Goal: Task Accomplishment & Management: Complete application form

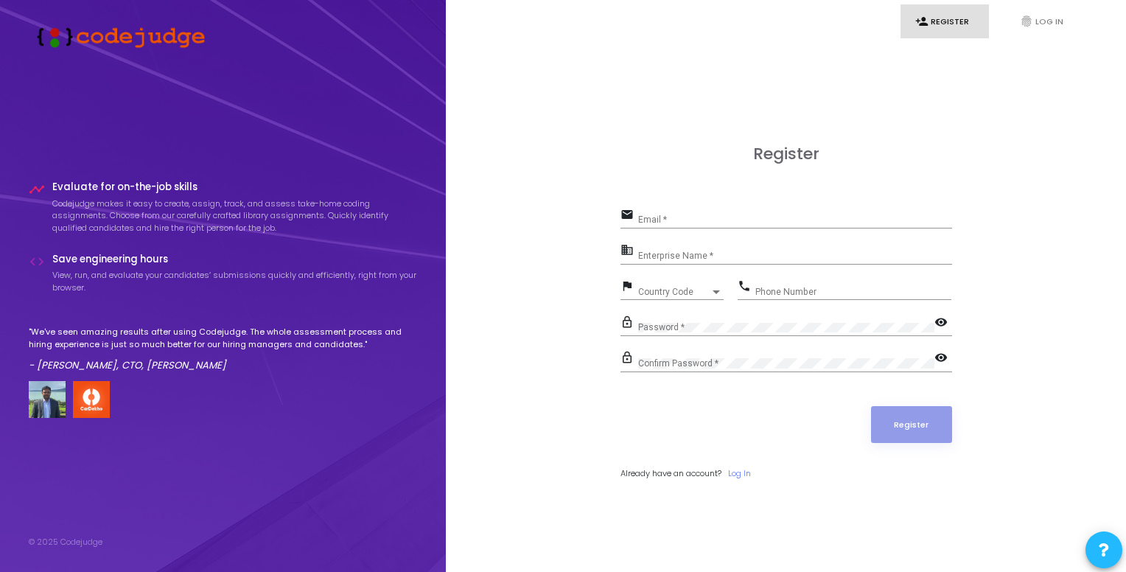
click at [684, 212] on div "Email *" at bounding box center [795, 216] width 314 height 23
type input "kuldeepksingh3589@gmail.com"
click at [669, 248] on div "Enterprise Name *" at bounding box center [795, 252] width 314 height 23
type input "IIIT Una"
click at [699, 278] on div "Country Code Country Code" at bounding box center [681, 288] width 86 height 23
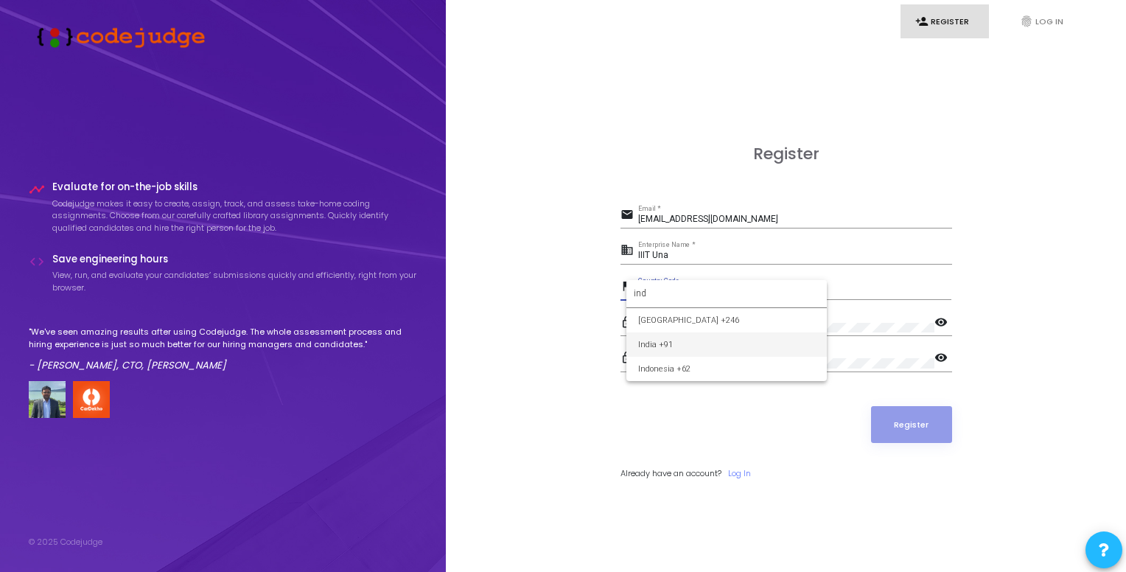
type input "ind"
click at [780, 284] on div "Phone Number" at bounding box center [854, 288] width 196 height 23
type input "8840220930"
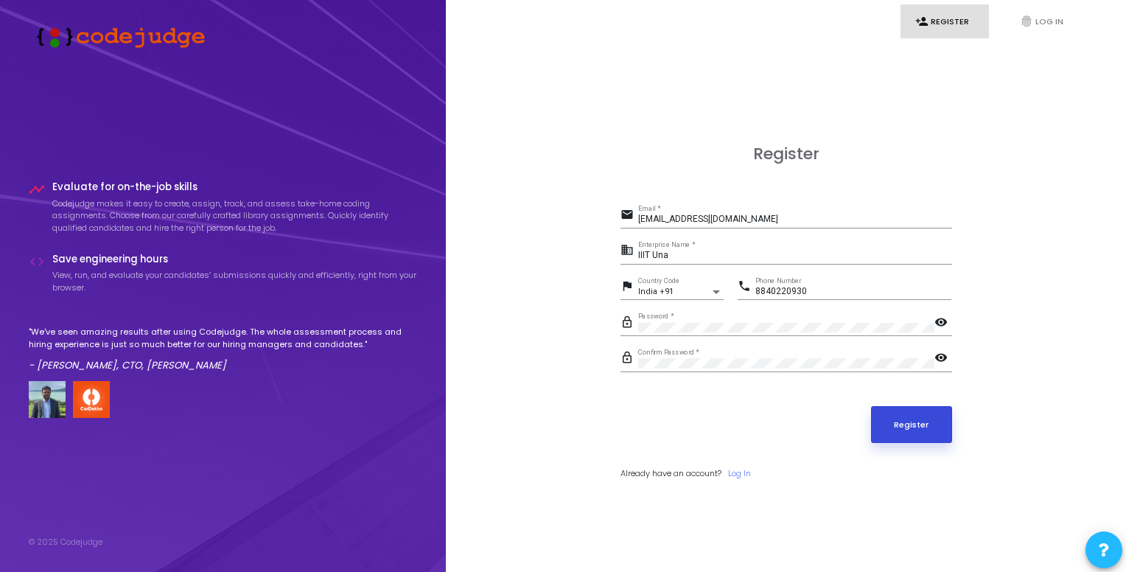
click at [894, 418] on button "Register" at bounding box center [911, 424] width 81 height 37
drag, startPoint x: 770, startPoint y: 215, endPoint x: 620, endPoint y: 220, distance: 149.7
click at [621, 220] on div "email kuldeepksingh3589@gmail.com Email *" at bounding box center [787, 217] width 332 height 24
type input "22328@iiitu.ac.in"
click at [871, 406] on button "Register" at bounding box center [911, 424] width 81 height 37
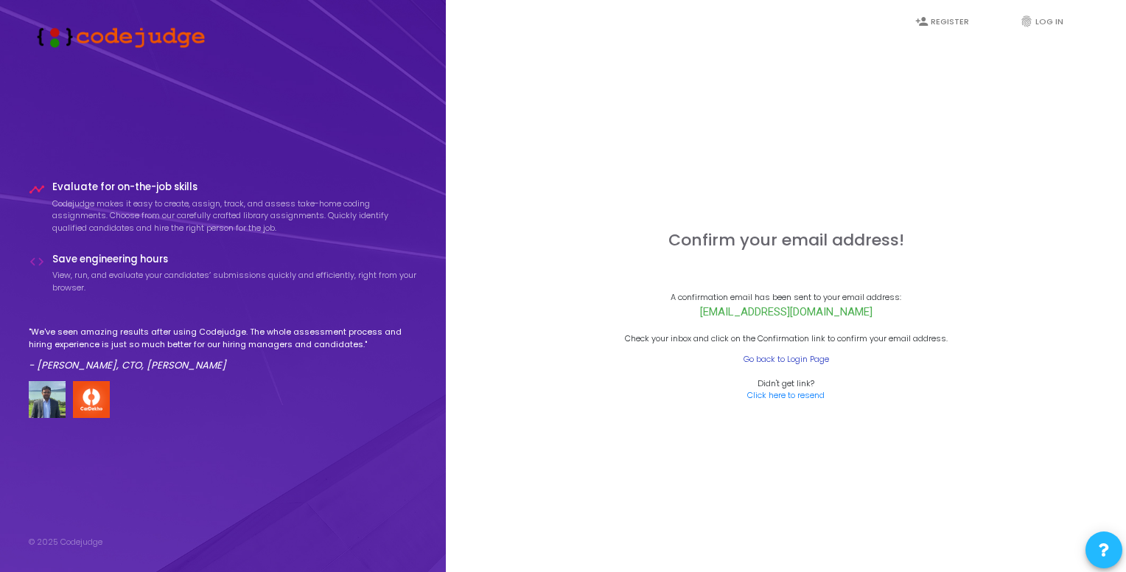
click at [810, 357] on link "Go back to Login Page" at bounding box center [787, 359] width 86 height 13
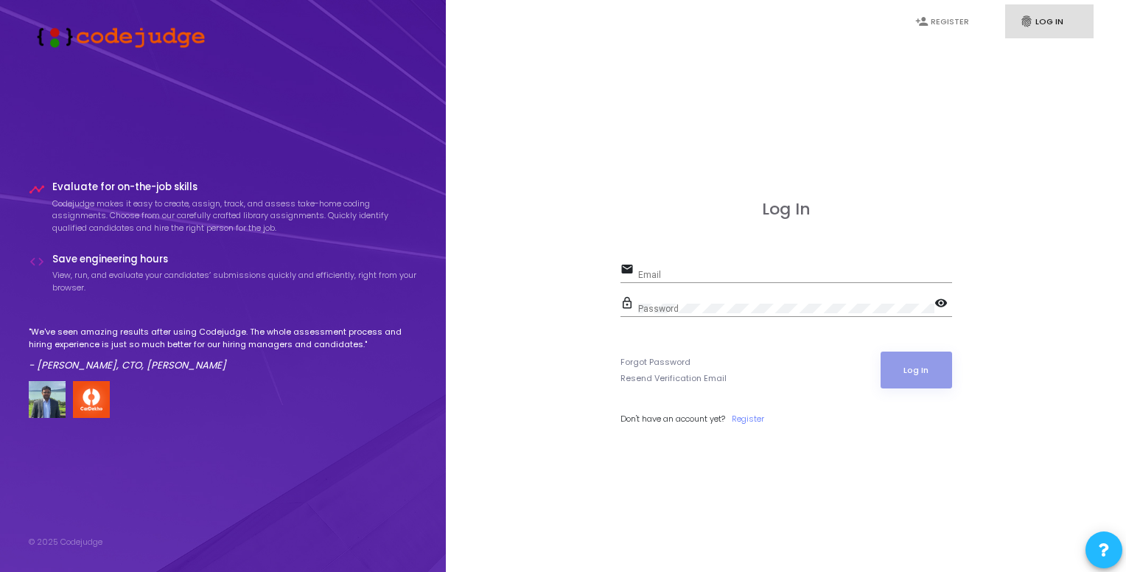
drag, startPoint x: 682, startPoint y: 257, endPoint x: 659, endPoint y: 272, distance: 27.2
click at [659, 272] on div "Log In email Email lock_outline Password visibility Forgot Password Resend Veri…" at bounding box center [787, 329] width 332 height 258
click at [659, 272] on input "Email" at bounding box center [795, 275] width 314 height 10
type input "22328@iiitu.ac.in"
click at [675, 301] on div "Password" at bounding box center [786, 305] width 296 height 23
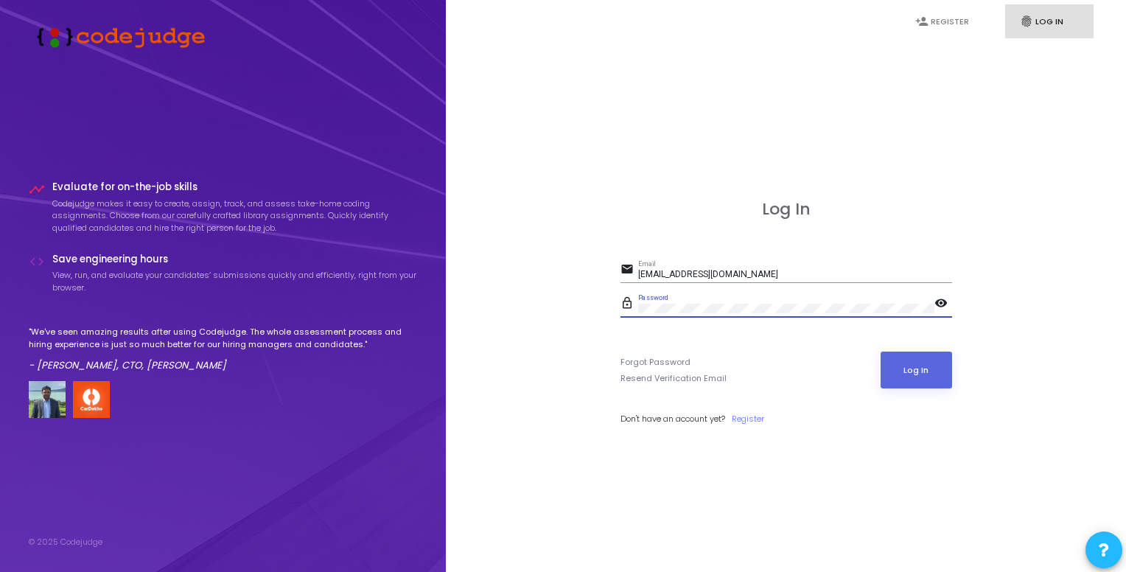
click at [881, 352] on button "Log In" at bounding box center [916, 370] width 71 height 37
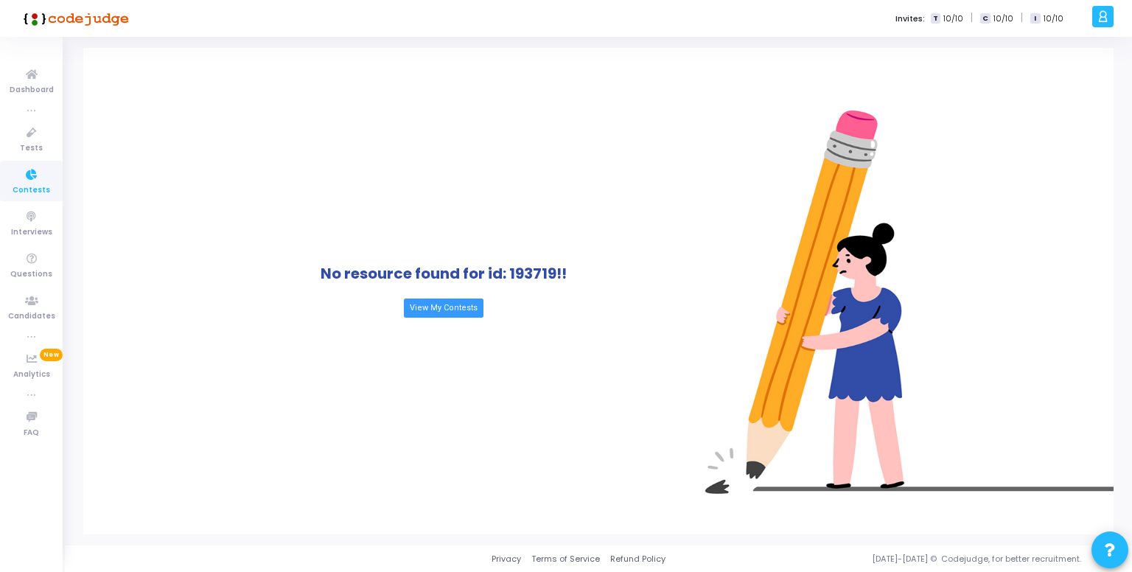
click at [1098, 16] on icon at bounding box center [1103, 16] width 11 height 17
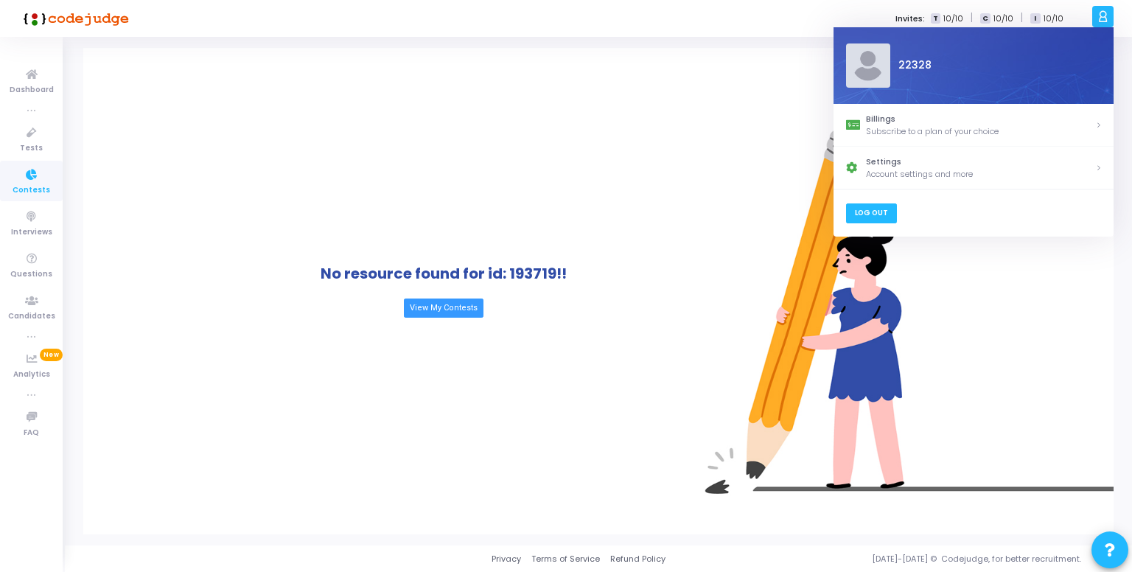
click at [885, 214] on link "Log Out" at bounding box center [870, 213] width 51 height 20
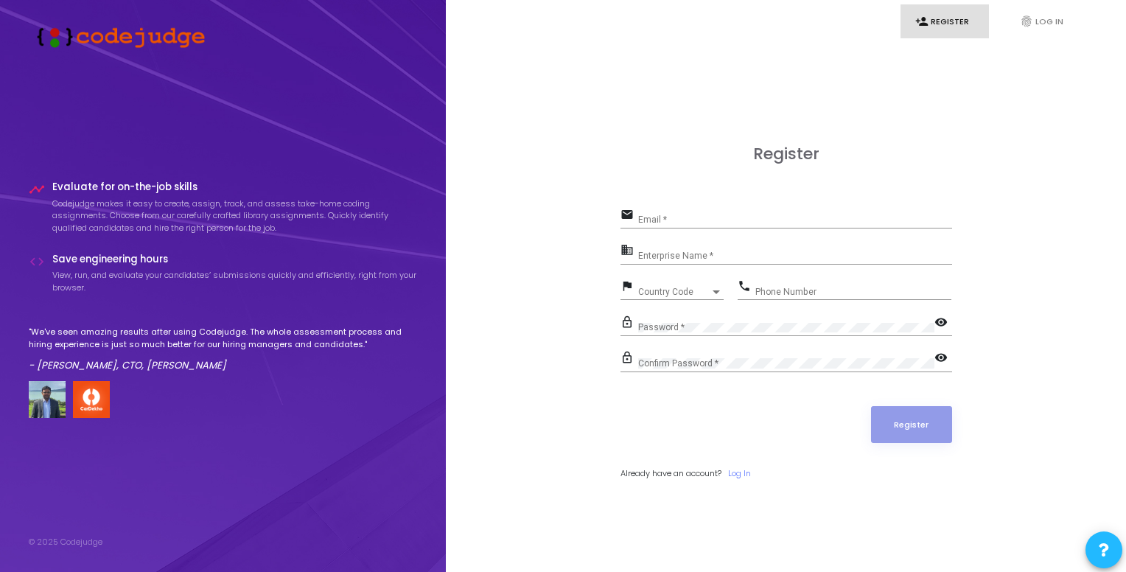
click at [730, 213] on div "Email *" at bounding box center [795, 216] width 314 height 23
